Goal: Task Accomplishment & Management: Complete application form

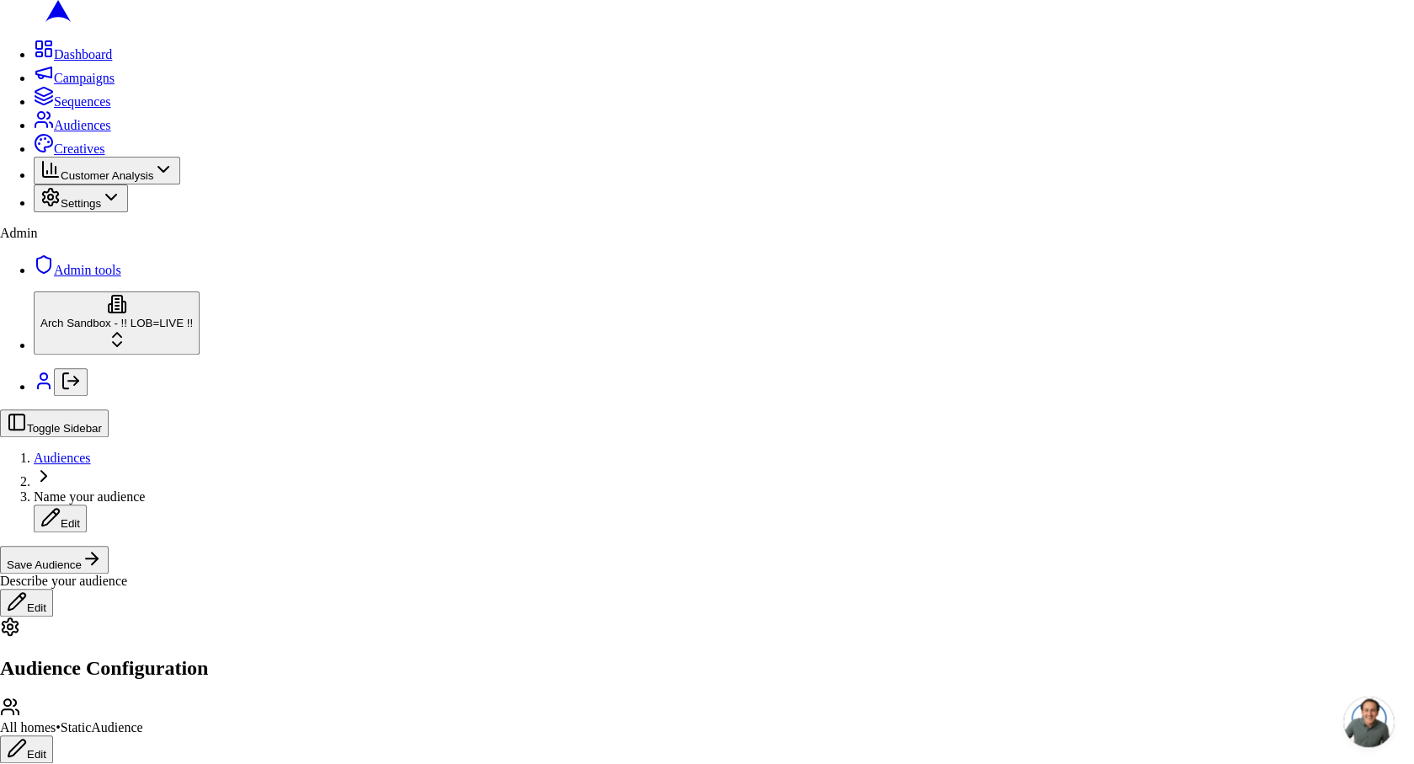
scroll to position [395, 0]
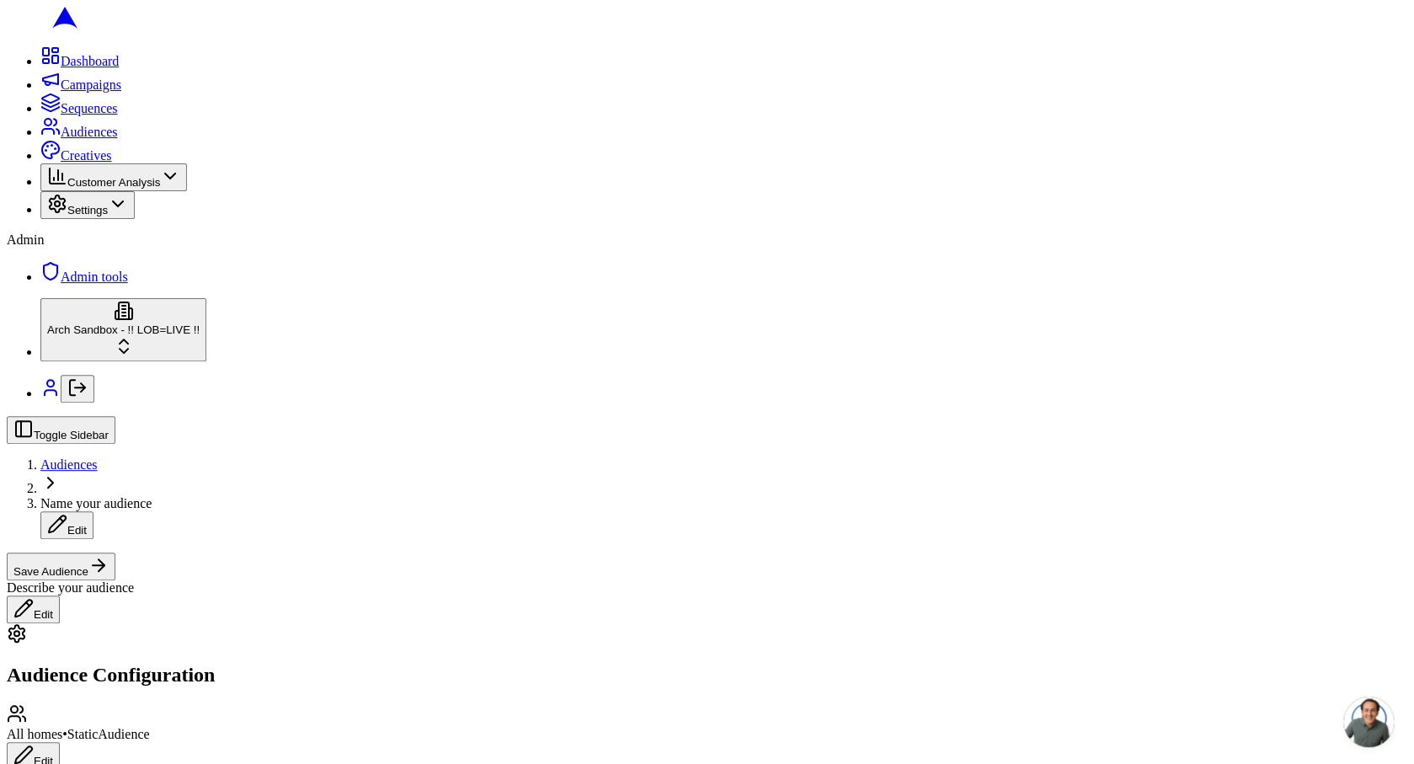
scroll to position [0, 0]
type input "98001"
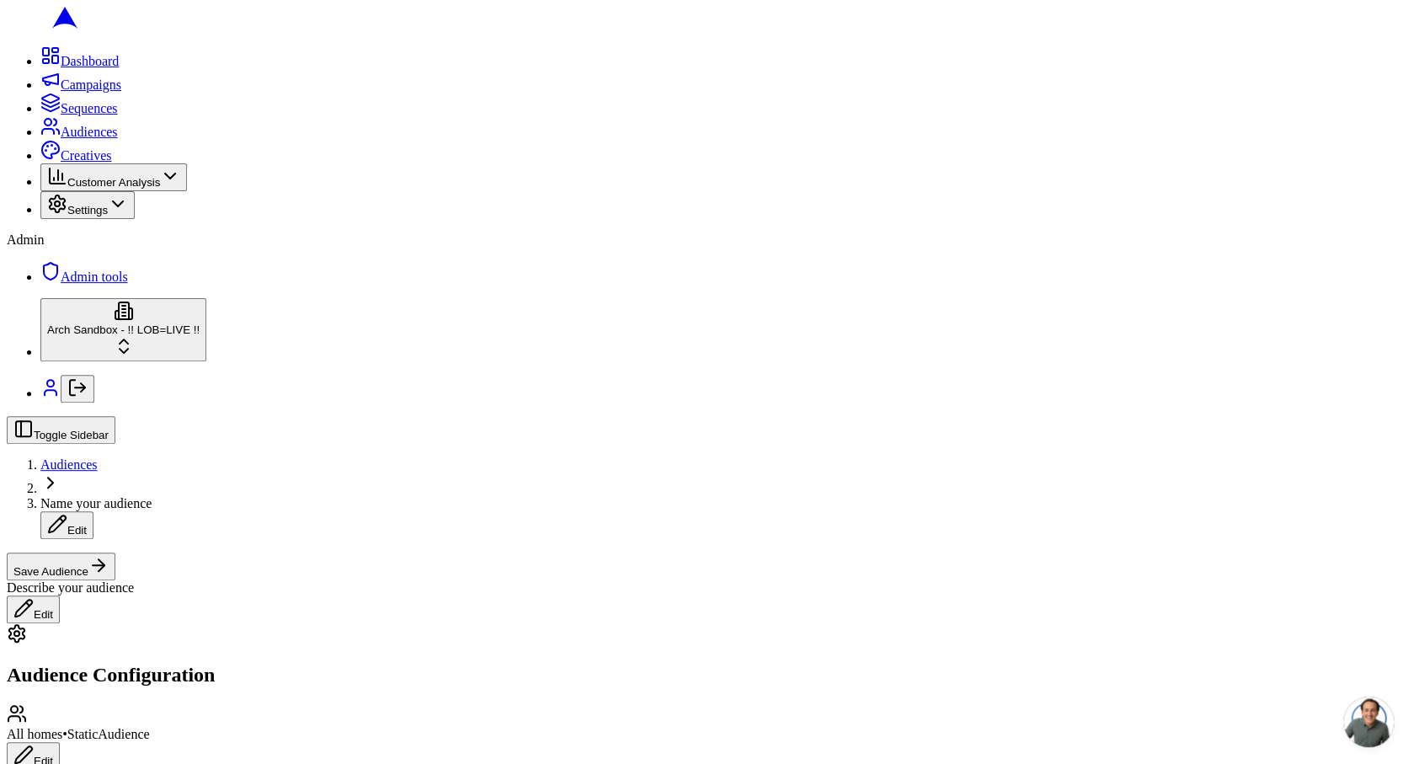
scroll to position [294, 0]
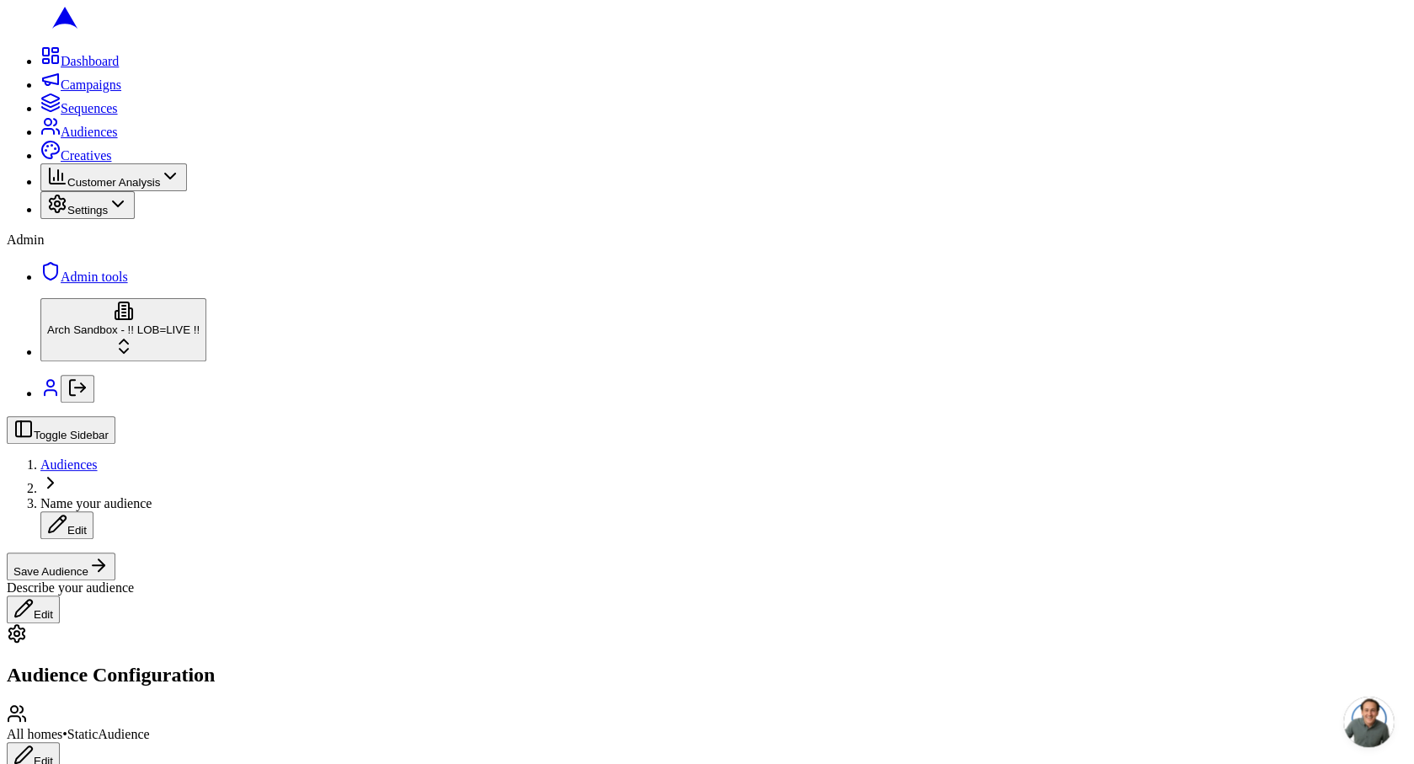
type input "300000"
type input "500000"
type input "1900"
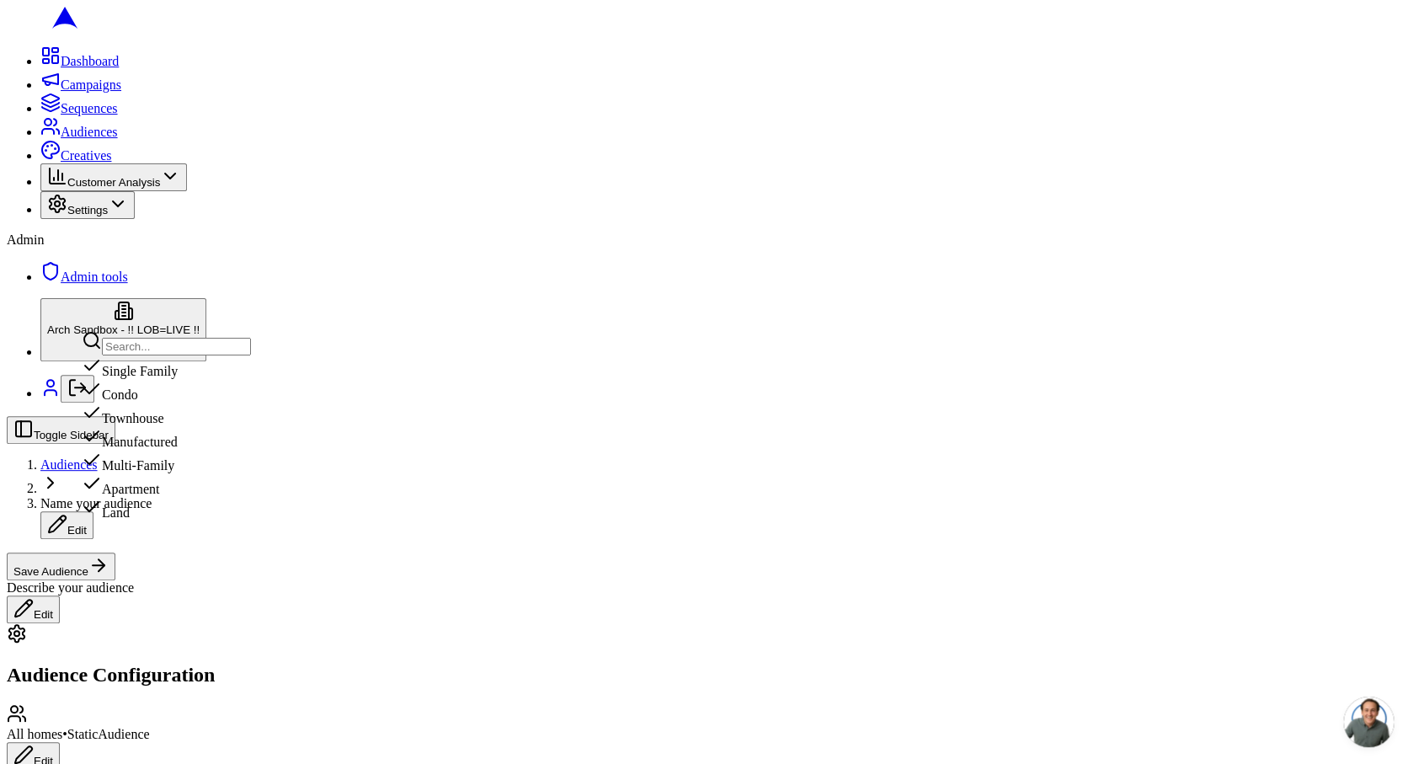
click at [251, 473] on div "Multi-Family" at bounding box center [166, 462] width 169 height 24
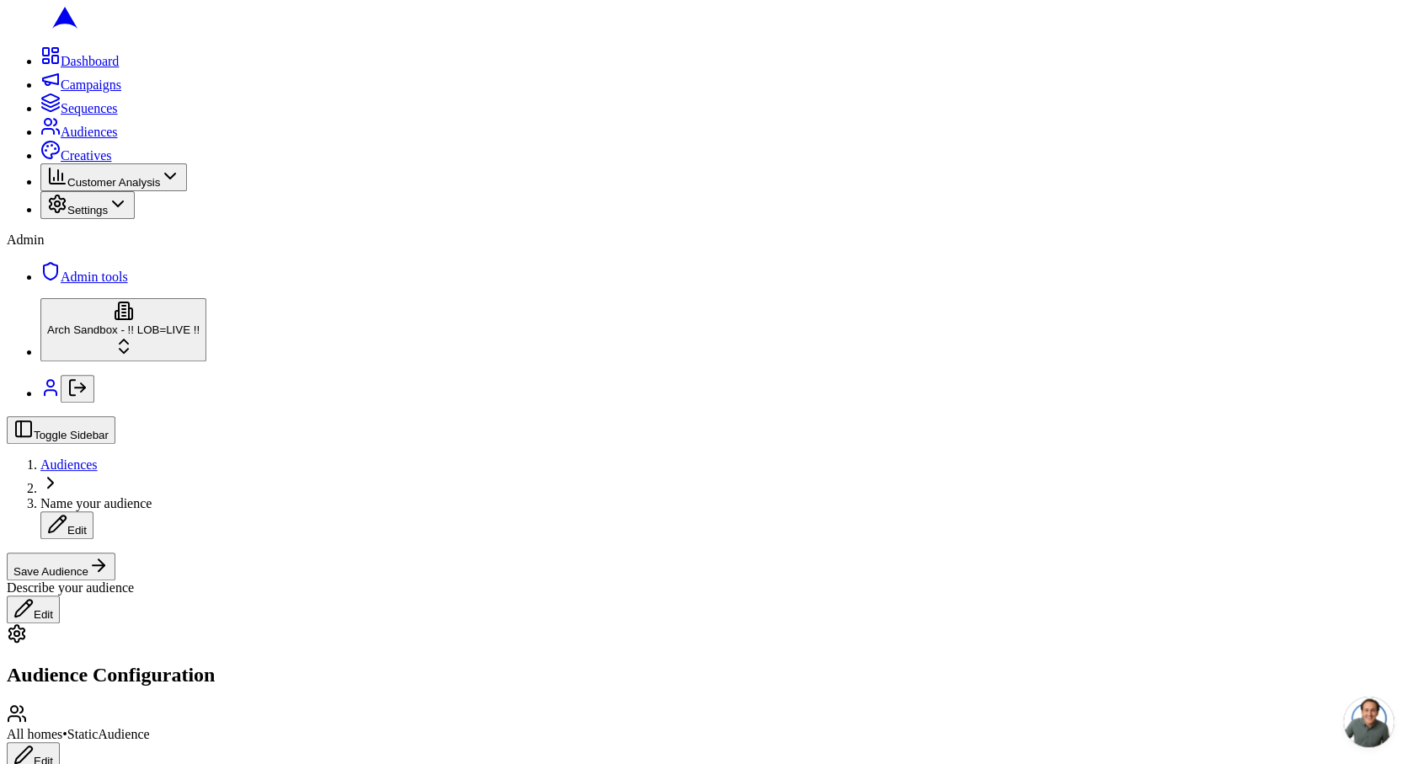
type input "2"
type input "300000"
type input "500000"
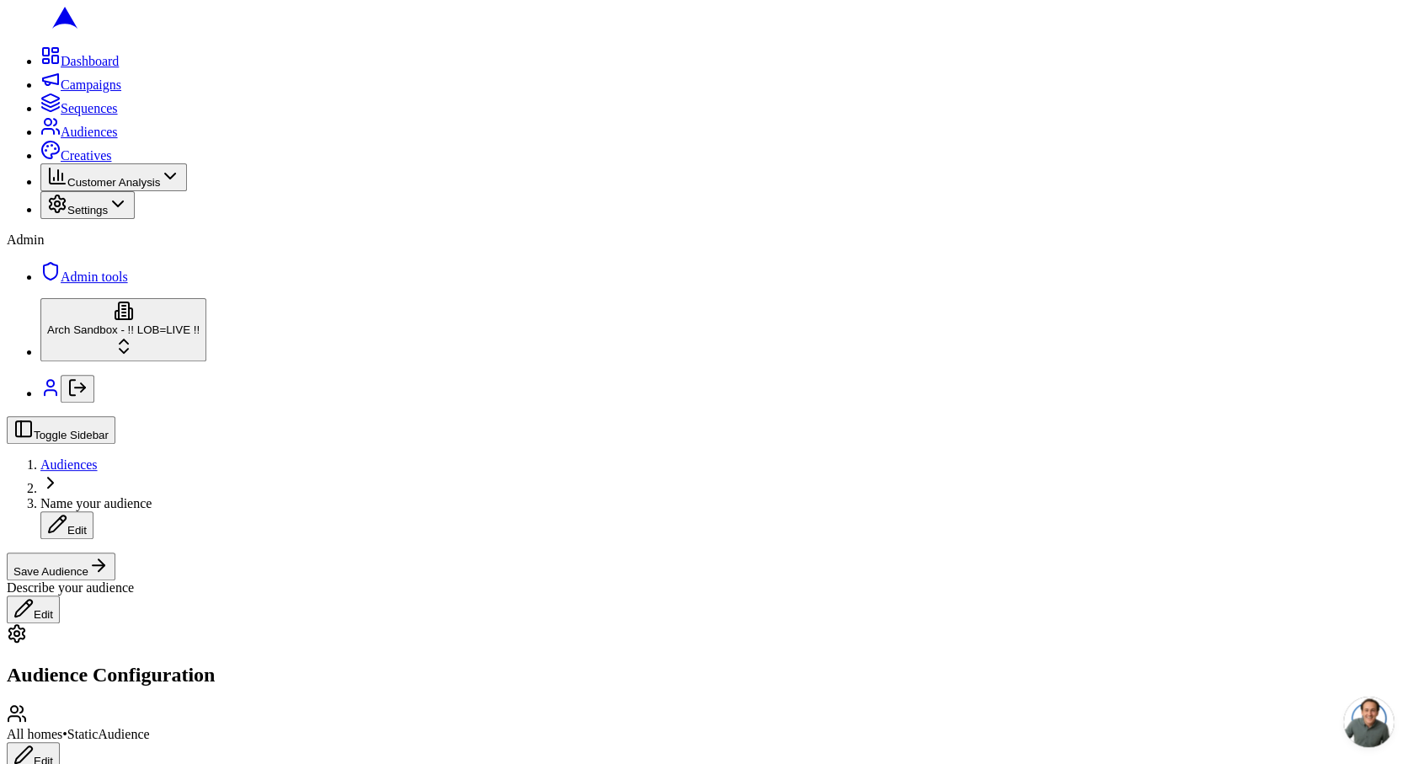
type input "2"
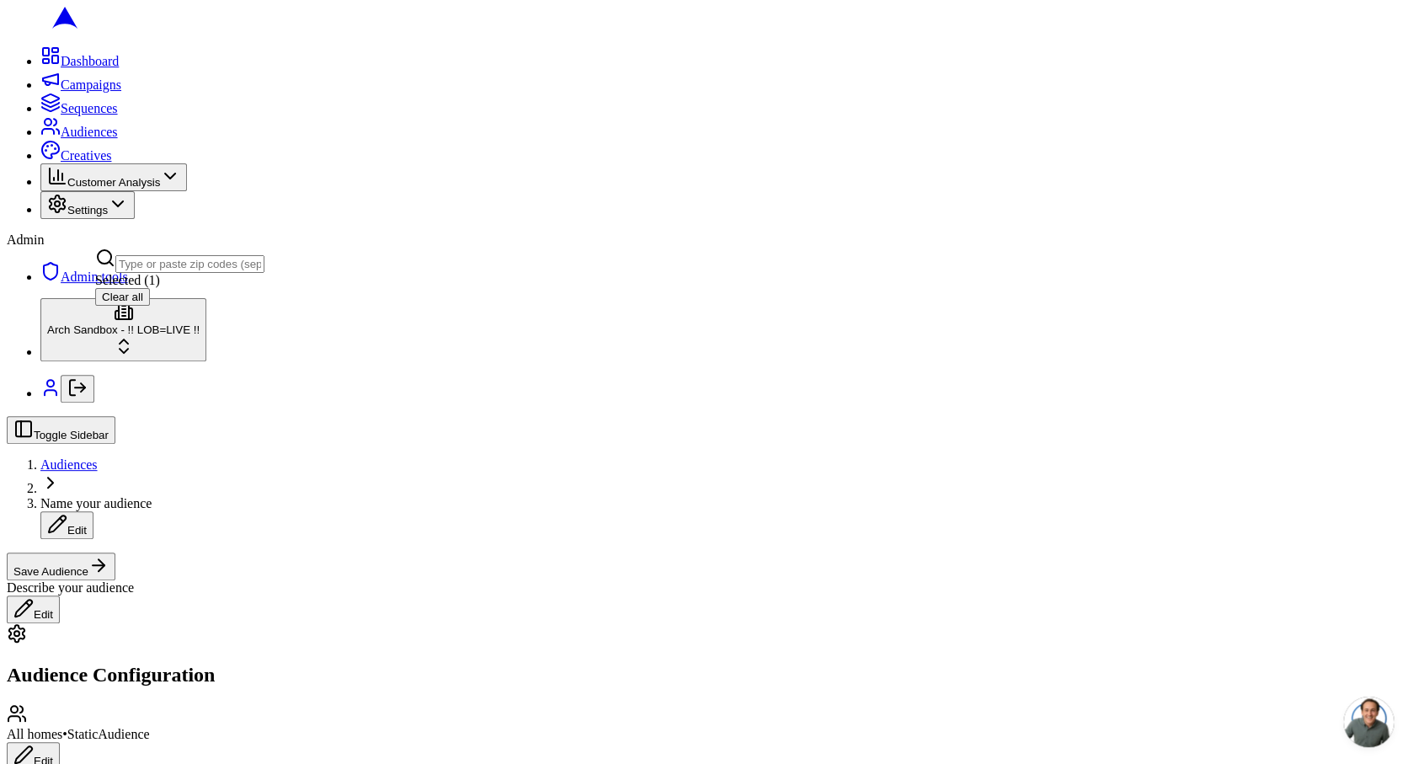
click at [198, 299] on div "Selected ( 1 ) Clear all" at bounding box center [179, 289] width 169 height 33
click at [157, 270] on input "text" at bounding box center [189, 264] width 149 height 18
type input "98002"
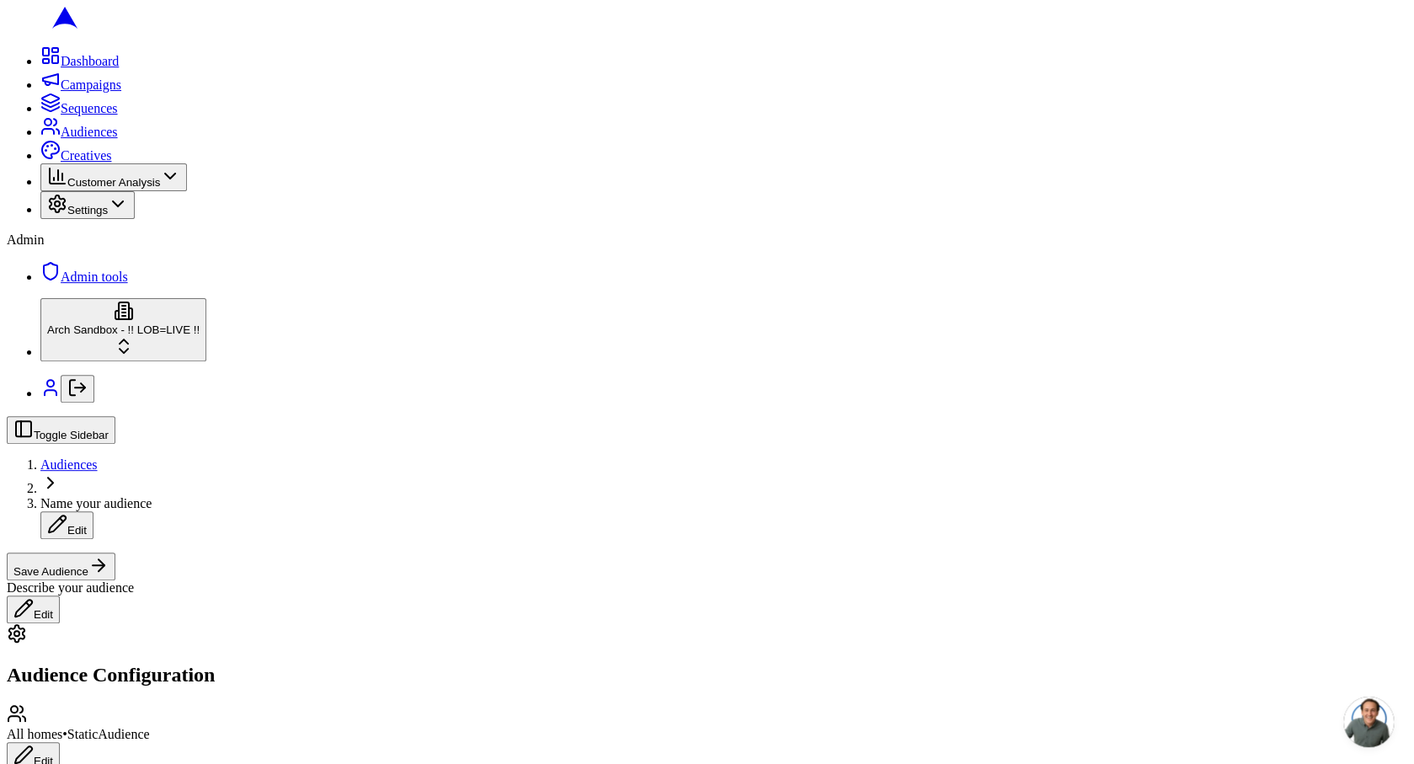
scroll to position [1002, 0]
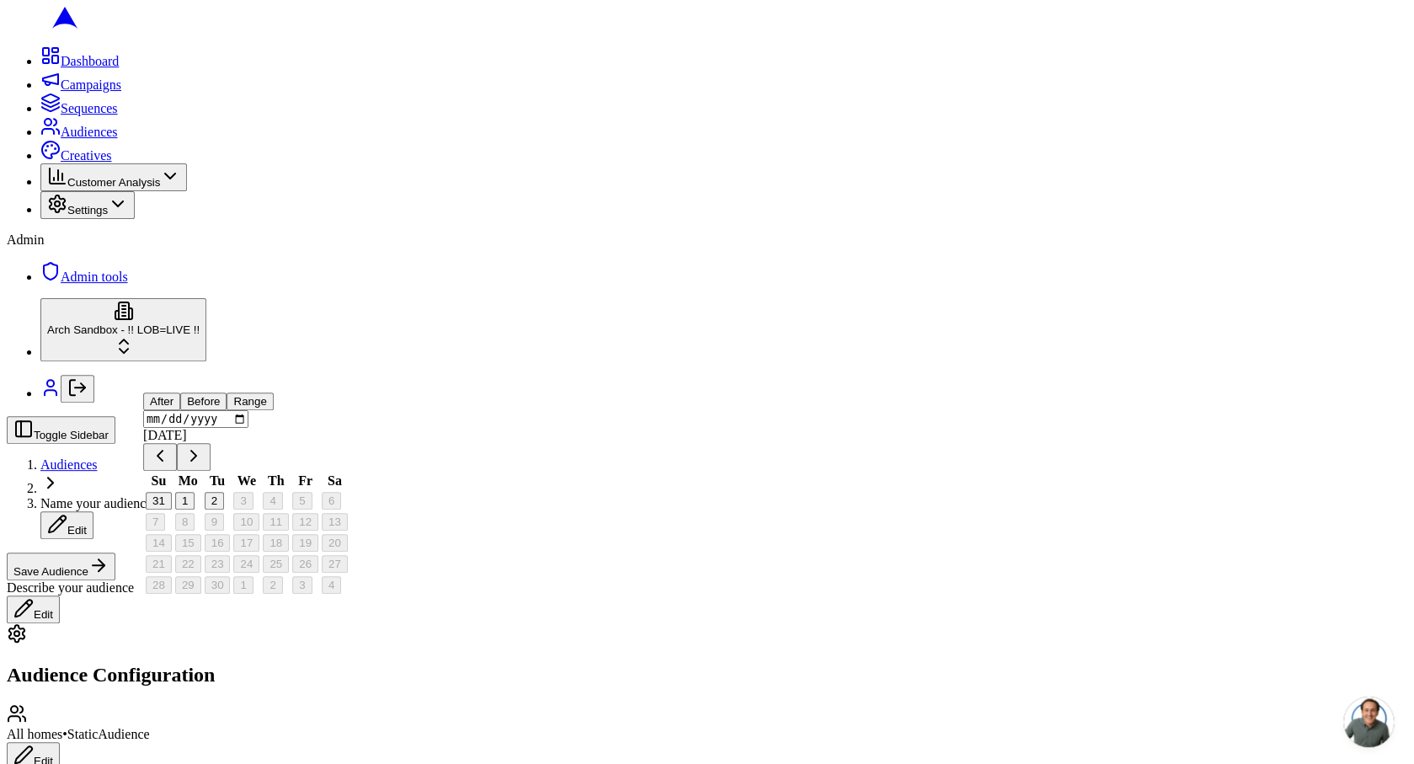
click at [190, 428] on input "date" at bounding box center [195, 419] width 105 height 18
type input "[DATE]"
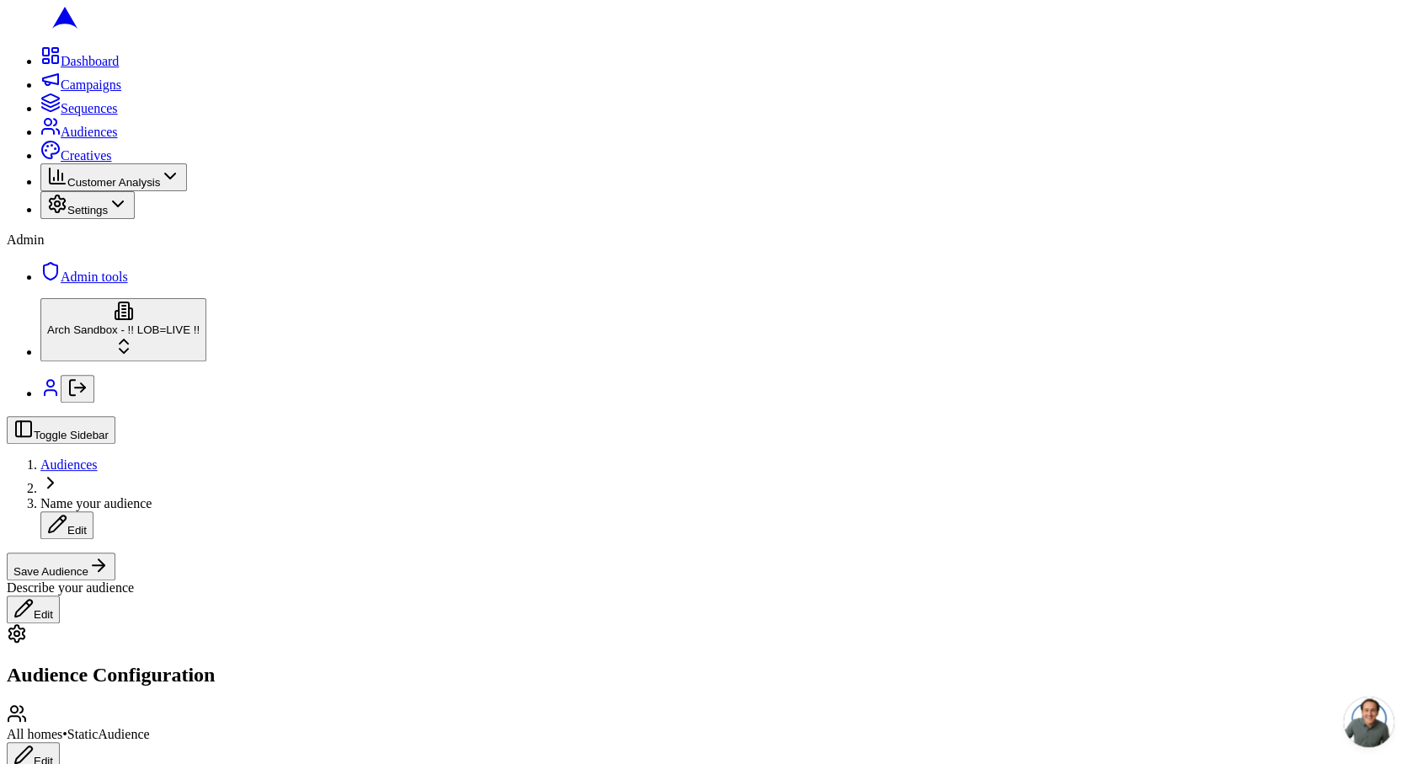
scroll to position [0, 0]
type input "98003"
